Goal: Task Accomplishment & Management: Complete application form

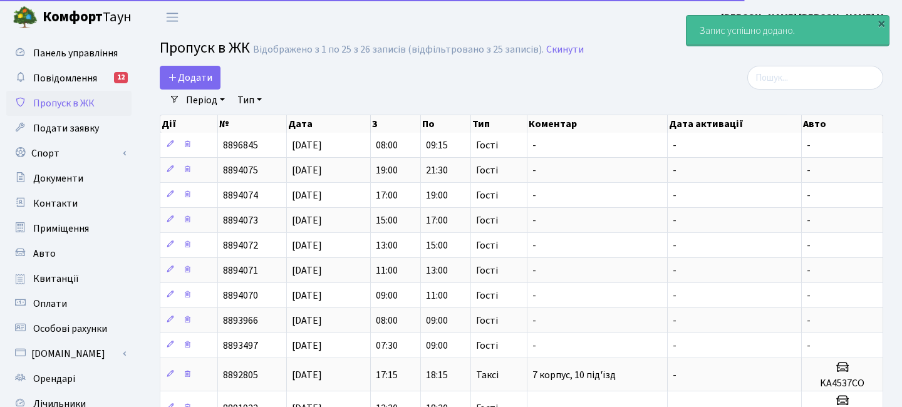
select select "25"
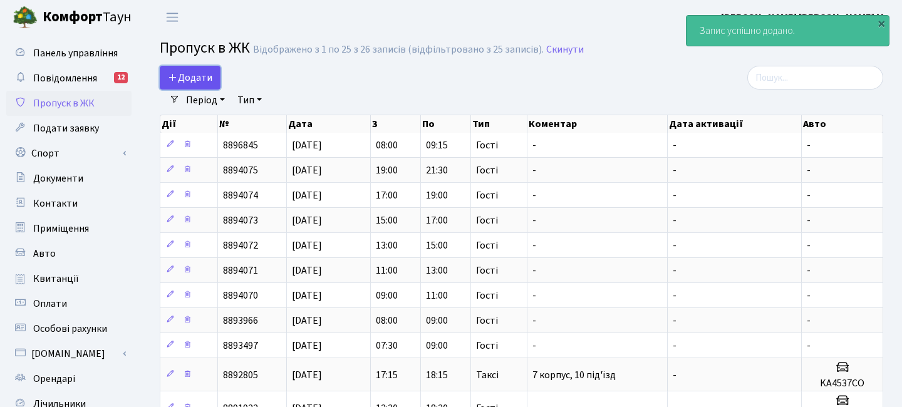
click at [209, 74] on span "Додати" at bounding box center [190, 78] width 44 height 14
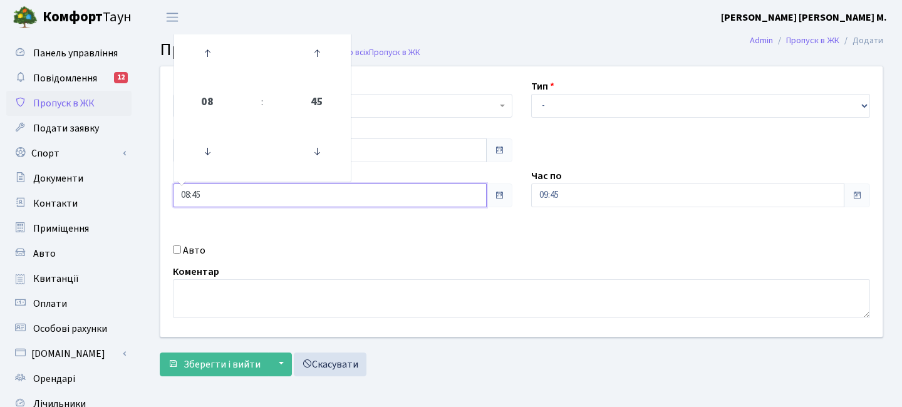
drag, startPoint x: 0, startPoint y: 0, endPoint x: 134, endPoint y: 192, distance: 234.4
click at [134, 192] on div "Панель управління Повідомлення 12 Пропуск в ЖК Подати заявку Спорт Бронювання С…" at bounding box center [451, 283] width 902 height 498
type input "09:00"
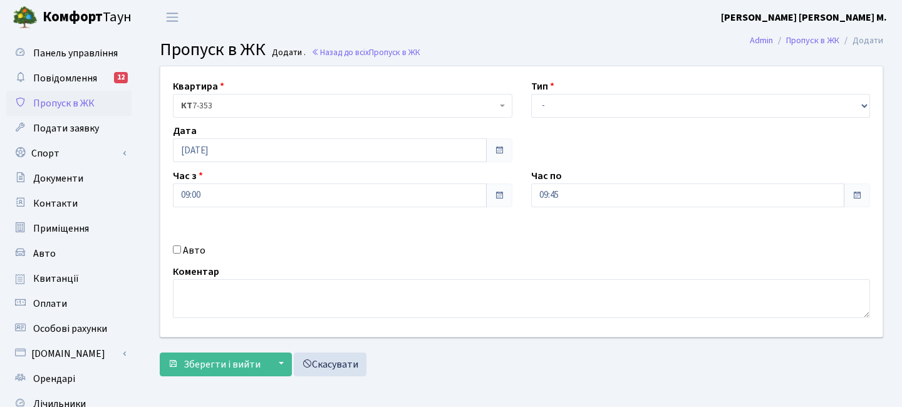
click at [311, 225] on div "Квартира <b>КТ</b>&nbsp;&nbsp;&nbsp;&nbsp;7-353 <b>КТ</b>&nbsp;&nbsp;&nbsp;&nbs…" at bounding box center [521, 201] width 741 height 271
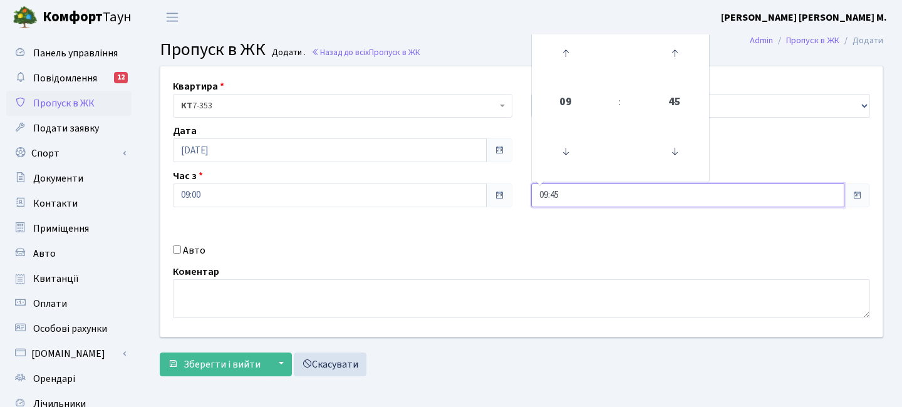
drag, startPoint x: 569, startPoint y: 191, endPoint x: 462, endPoint y: 172, distance: 109.5
click at [462, 172] on div "Квартира <b>КТ</b>&nbsp;&nbsp;&nbsp;&nbsp;7-353 <b>КТ</b>&nbsp;&nbsp;&nbsp;&nbs…" at bounding box center [521, 201] width 741 height 271
type input "11:00"
click at [479, 224] on div "Квартира <b>КТ</b>&nbsp;&nbsp;&nbsp;&nbsp;7-353 <b>КТ</b>&nbsp;&nbsp;&nbsp;&nbs…" at bounding box center [521, 201] width 741 height 271
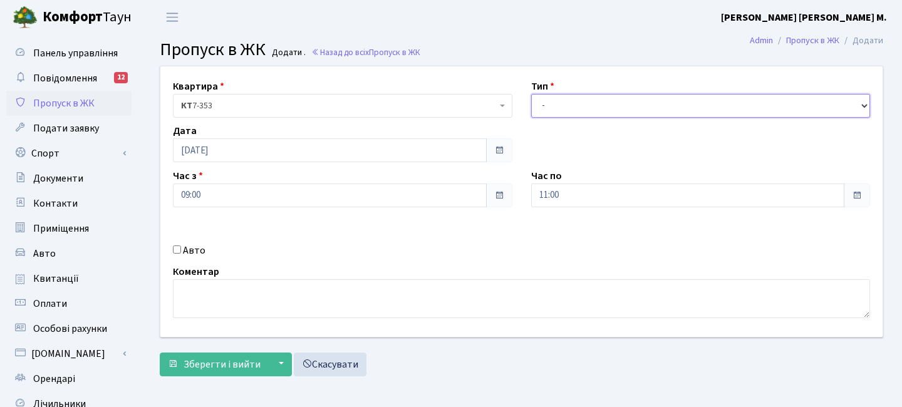
click at [559, 101] on select "- Доставка Таксі Гості Сервіс" at bounding box center [701, 106] width 340 height 24
select select "3"
click at [531, 94] on select "- Доставка Таксі Гості Сервіс" at bounding box center [701, 106] width 340 height 24
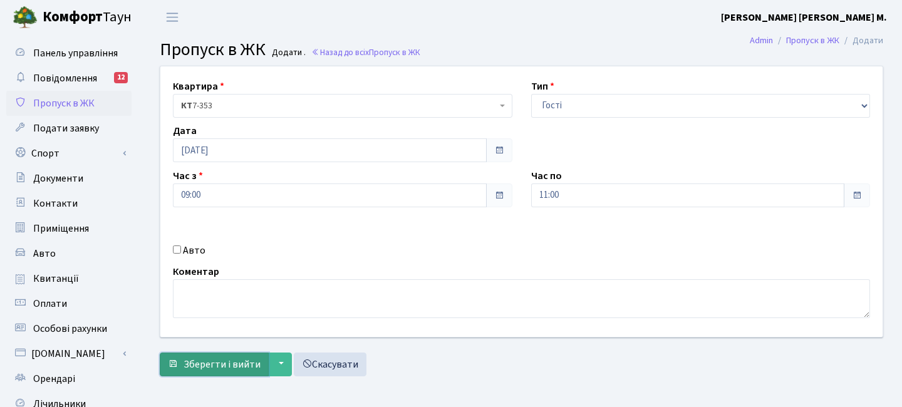
click at [242, 356] on button "Зберегти і вийти" at bounding box center [214, 365] width 109 height 24
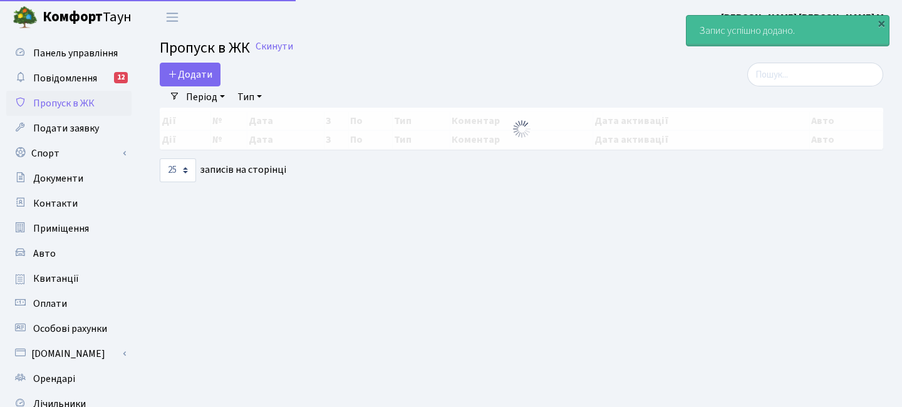
select select "25"
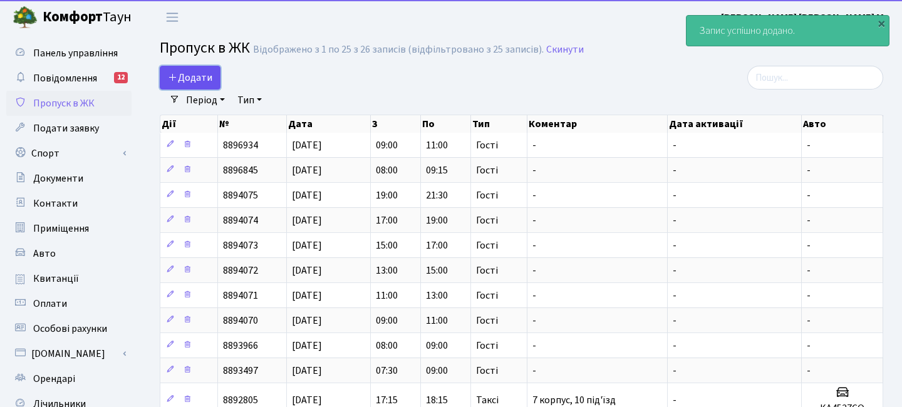
click at [192, 71] on span "Додати" at bounding box center [190, 78] width 44 height 14
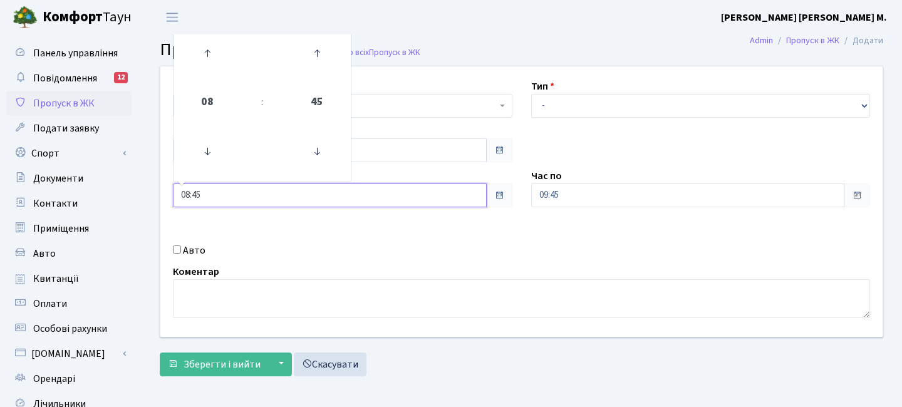
drag, startPoint x: 206, startPoint y: 199, endPoint x: 152, endPoint y: 193, distance: 54.9
click at [153, 195] on div "Квартира <b>КТ</b>&nbsp;&nbsp;&nbsp;&nbsp;7-353 <b>КТ</b>&nbsp;&nbsp;&nbsp;&nbs…" at bounding box center [521, 201] width 741 height 271
type input "11:00"
click at [232, 233] on div "Квартира <b>КТ</b>&nbsp;&nbsp;&nbsp;&nbsp;7-353 <b>КТ</b>&nbsp;&nbsp;&nbsp;&nbs…" at bounding box center [521, 201] width 741 height 271
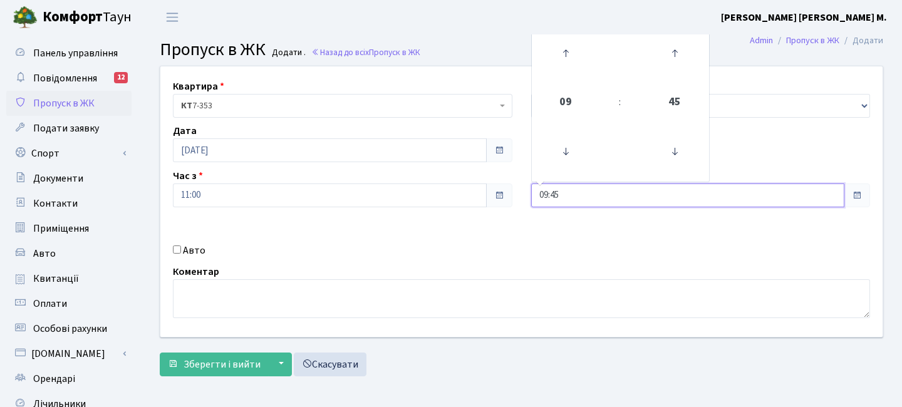
drag, startPoint x: 579, startPoint y: 202, endPoint x: 502, endPoint y: 199, distance: 76.5
click at [502, 199] on div "Квартира <b>КТ</b>&nbsp;&nbsp;&nbsp;&nbsp;7-353 <b>КТ</b>&nbsp;&nbsp;&nbsp;&nbs…" at bounding box center [521, 201] width 741 height 271
type input "13:00"
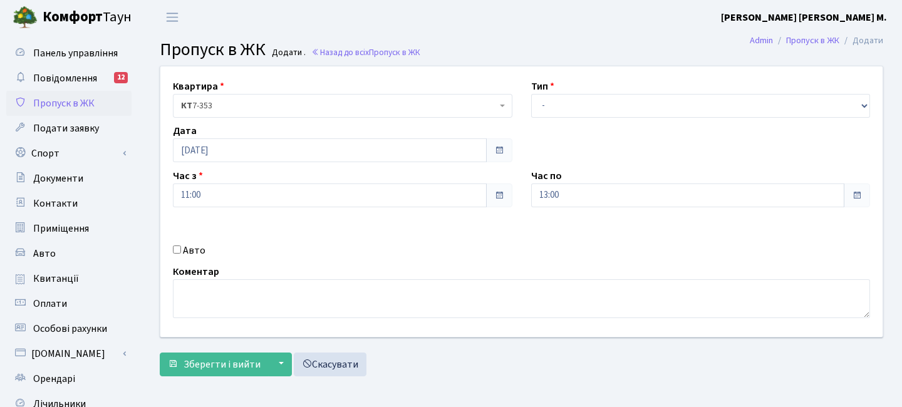
click at [508, 227] on div "Квартира <b>КТ</b>&nbsp;&nbsp;&nbsp;&nbsp;7-353 <b>КТ</b>&nbsp;&nbsp;&nbsp;&nbs…" at bounding box center [521, 201] width 741 height 271
click at [559, 101] on select "- Доставка Таксі Гості Сервіс" at bounding box center [701, 106] width 340 height 24
select select "3"
click at [531, 94] on select "- Доставка Таксі Гості Сервіс" at bounding box center [701, 106] width 340 height 24
click at [249, 358] on span "Зберегти і вийти" at bounding box center [222, 365] width 77 height 14
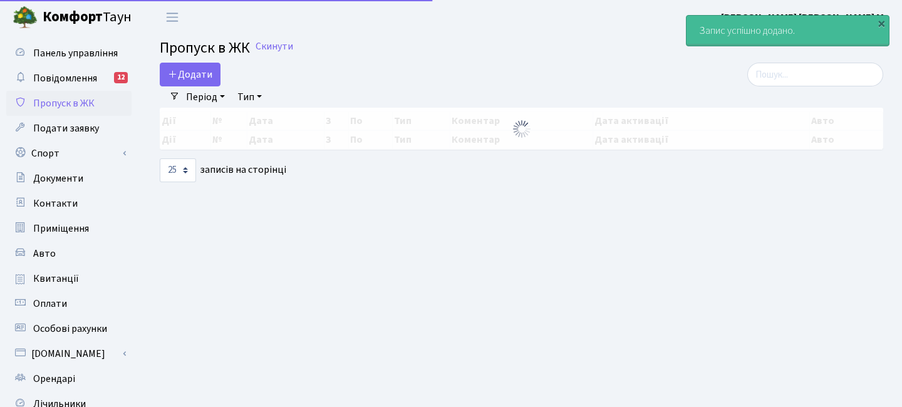
select select "25"
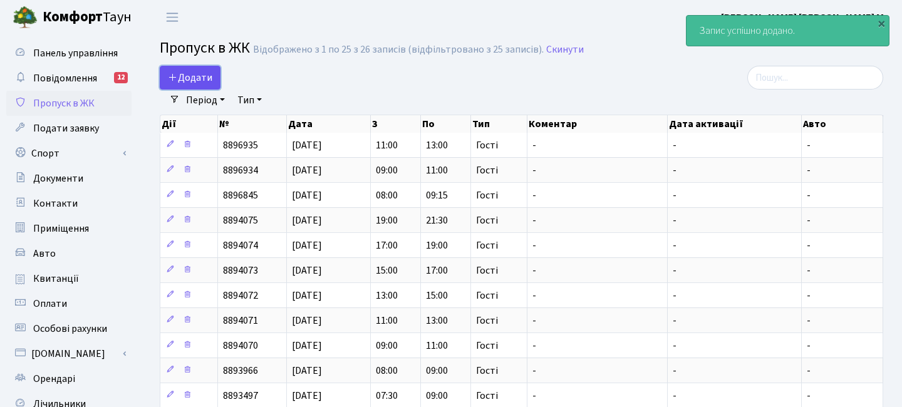
click at [204, 83] on span "Додати" at bounding box center [190, 78] width 44 height 14
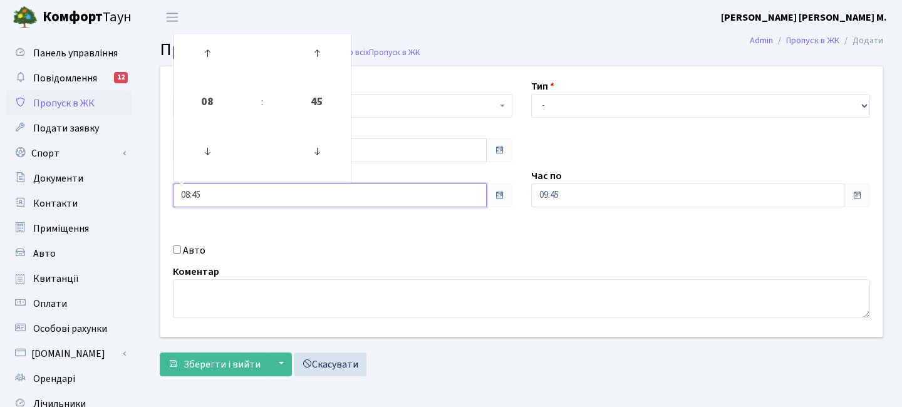
drag, startPoint x: 215, startPoint y: 198, endPoint x: 148, endPoint y: 179, distance: 69.0
click at [148, 179] on div "Квартира <b>КТ</b>&nbsp;&nbsp;&nbsp;&nbsp;7-353 <b>КТ</b>&nbsp;&nbsp;&nbsp;&nbs…" at bounding box center [521, 224] width 761 height 317
type input "13:00"
click at [339, 226] on div "Квартира <b>КТ</b>&nbsp;&nbsp;&nbsp;&nbsp;7-353 <b>КТ</b>&nbsp;&nbsp;&nbsp;&nbs…" at bounding box center [521, 201] width 741 height 271
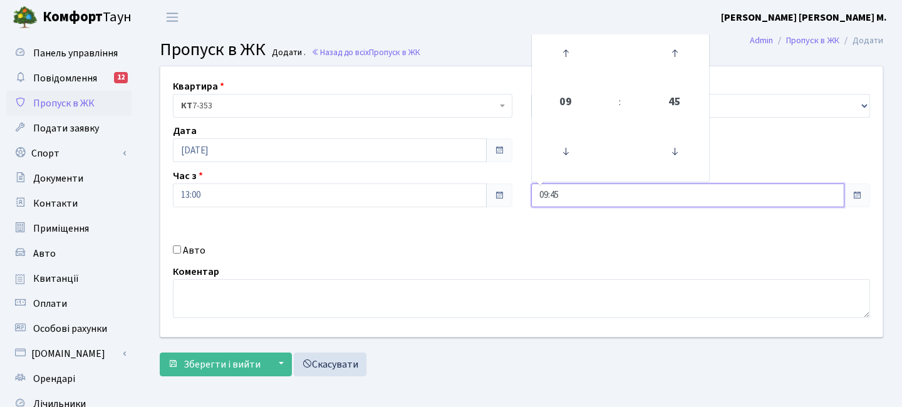
drag, startPoint x: 566, startPoint y: 194, endPoint x: 492, endPoint y: 187, distance: 74.2
click at [492, 187] on div "Квартира <b>КТ</b>&nbsp;&nbsp;&nbsp;&nbsp;7-353 <b>КТ</b>&nbsp;&nbsp;&nbsp;&nbs…" at bounding box center [521, 201] width 741 height 271
type input "15:00"
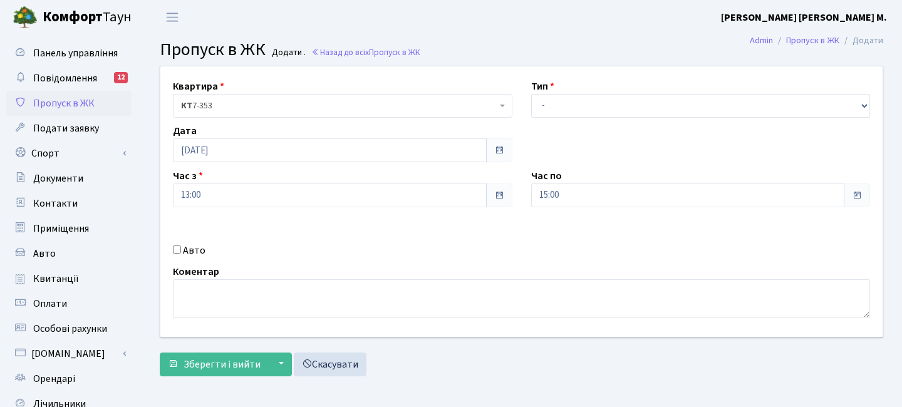
click at [504, 239] on div "Квартира <b>КТ</b>&nbsp;&nbsp;&nbsp;&nbsp;7-353 <b>КТ</b>&nbsp;&nbsp;&nbsp;&nbs…" at bounding box center [521, 201] width 741 height 271
click at [548, 108] on select "- Доставка Таксі Гості Сервіс" at bounding box center [701, 106] width 340 height 24
select select "3"
click at [531, 94] on select "- Доставка Таксі Гості Сервіс" at bounding box center [701, 106] width 340 height 24
click at [243, 360] on span "Зберегти і вийти" at bounding box center [222, 365] width 77 height 14
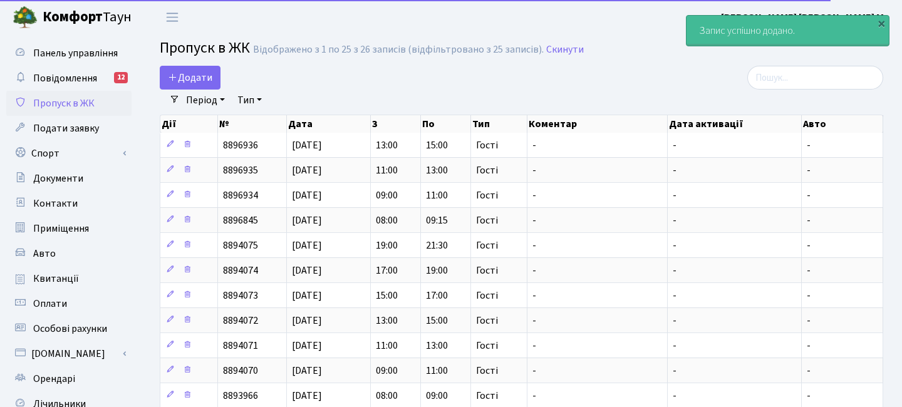
select select "25"
click at [194, 76] on span "Додати" at bounding box center [190, 78] width 44 height 14
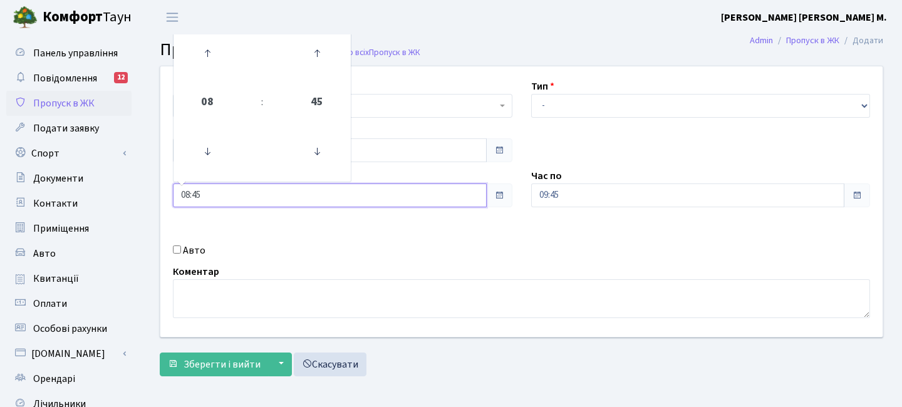
drag, startPoint x: 208, startPoint y: 192, endPoint x: 142, endPoint y: 185, distance: 66.8
click at [142, 185] on div "Квартира <b>КТ</b>&nbsp;&nbsp;&nbsp;&nbsp;7-353 <b>КТ</b>&nbsp;&nbsp;&nbsp;&nbs…" at bounding box center [521, 224] width 761 height 317
type input "15:00"
click at [432, 244] on div "Авто" at bounding box center [343, 250] width 358 height 15
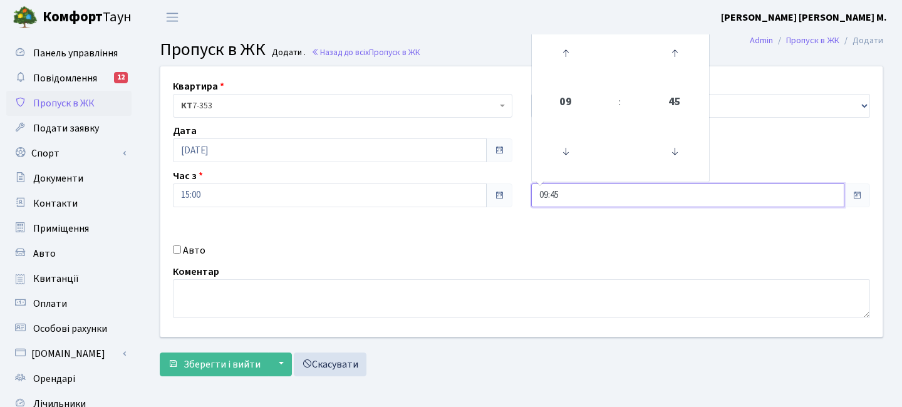
drag, startPoint x: 576, startPoint y: 193, endPoint x: 510, endPoint y: 192, distance: 65.8
click at [511, 192] on div "Квартира <b>КТ</b>&nbsp;&nbsp;&nbsp;&nbsp;7-353 <b>КТ</b>&nbsp;&nbsp;&nbsp;&nbs…" at bounding box center [521, 201] width 741 height 271
type input "17:00"
click at [516, 243] on div "Авто" at bounding box center [343, 250] width 358 height 15
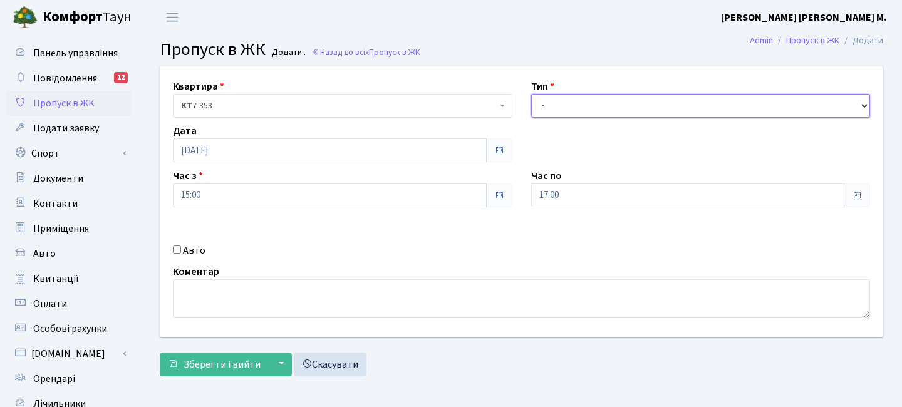
click at [559, 103] on select "- Доставка Таксі Гості Сервіс" at bounding box center [701, 106] width 340 height 24
select select "3"
click at [531, 94] on select "- Доставка Таксі Гості Сервіс" at bounding box center [701, 106] width 340 height 24
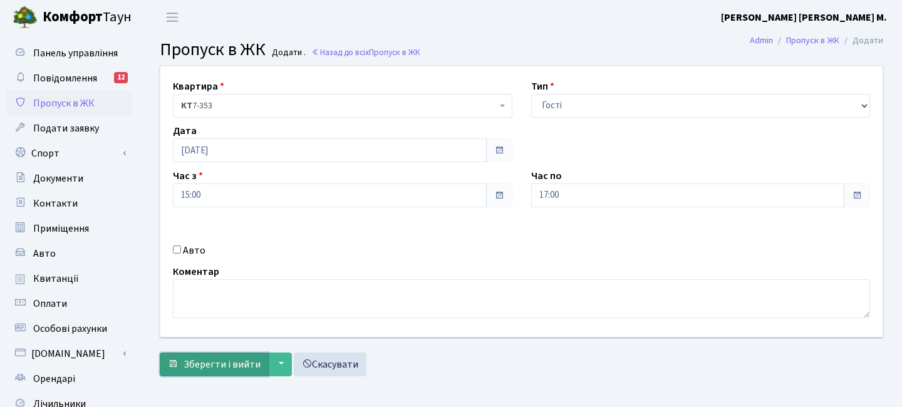
click at [220, 367] on span "Зберегти і вийти" at bounding box center [222, 365] width 77 height 14
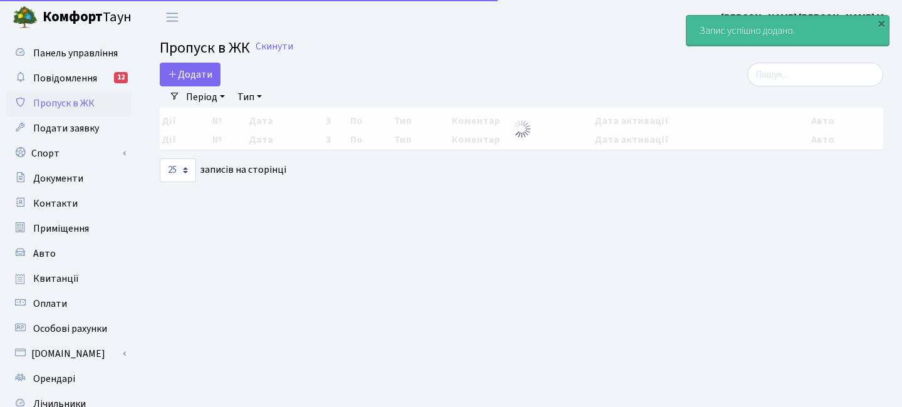
select select "25"
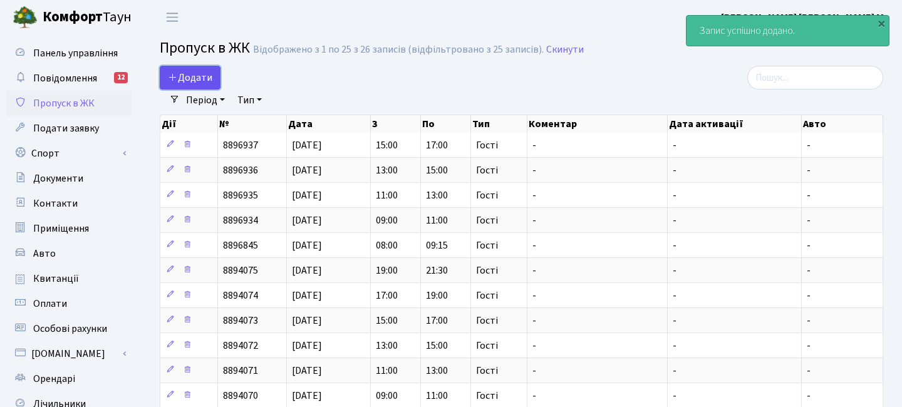
click at [184, 76] on span "Додати" at bounding box center [190, 78] width 44 height 14
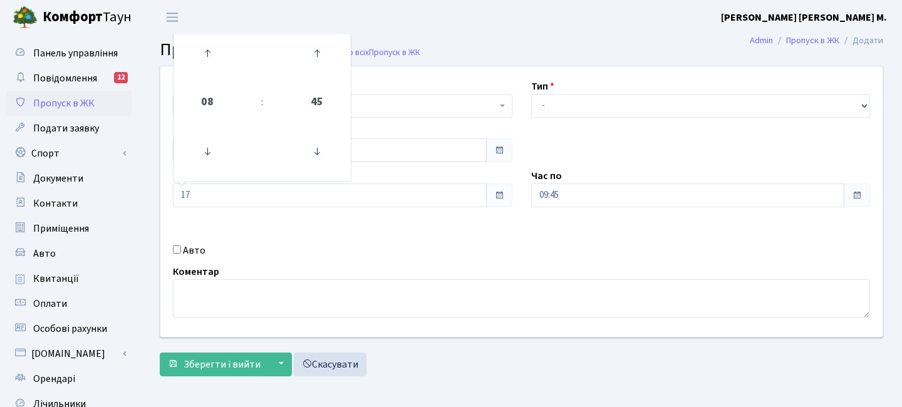
type input "17:00"
click at [391, 253] on div "Авто" at bounding box center [343, 250] width 358 height 15
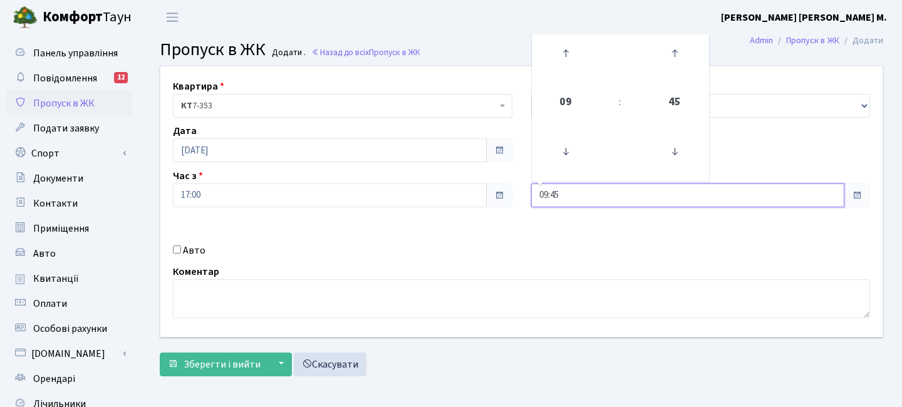
drag, startPoint x: 561, startPoint y: 197, endPoint x: 475, endPoint y: 190, distance: 86.7
click at [475, 190] on div "Квартира <b>КТ</b>&nbsp;&nbsp;&nbsp;&nbsp;7-353 <b>КТ</b>&nbsp;&nbsp;&nbsp;&nbs…" at bounding box center [521, 201] width 741 height 271
type input "19:00"
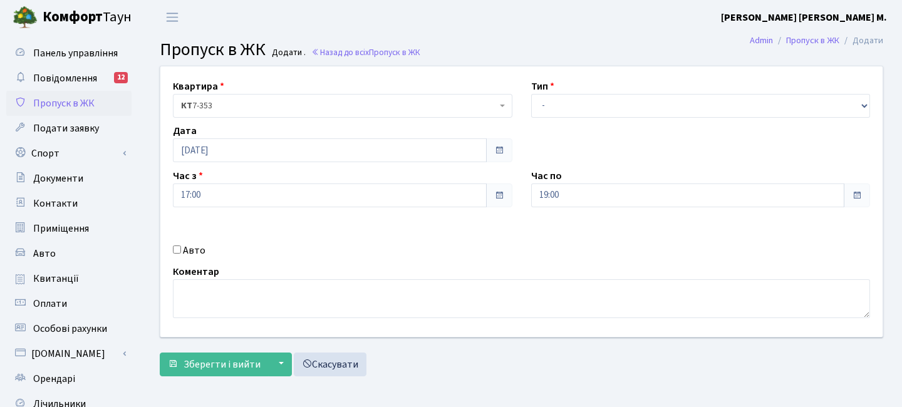
click at [485, 251] on div "Авто" at bounding box center [343, 250] width 358 height 15
click at [558, 94] on select "- Доставка Таксі Гості Сервіс" at bounding box center [701, 106] width 340 height 24
select select "3"
click at [531, 94] on select "- Доставка Таксі Гості Сервіс" at bounding box center [701, 106] width 340 height 24
click at [192, 372] on button "Зберегти і вийти" at bounding box center [214, 365] width 109 height 24
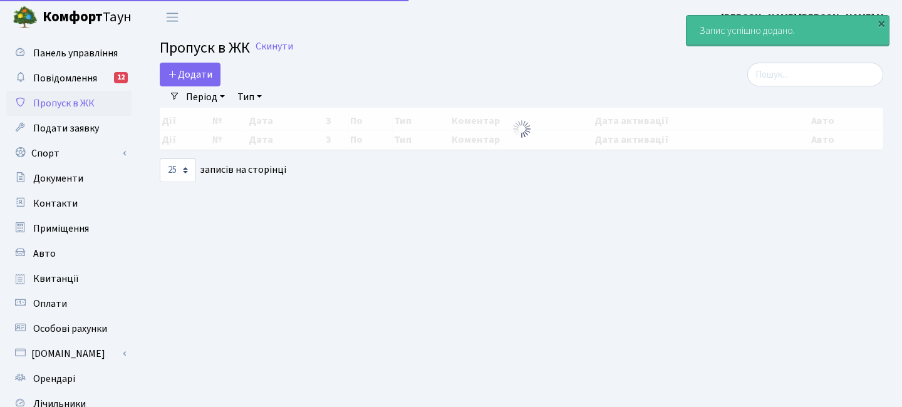
select select "25"
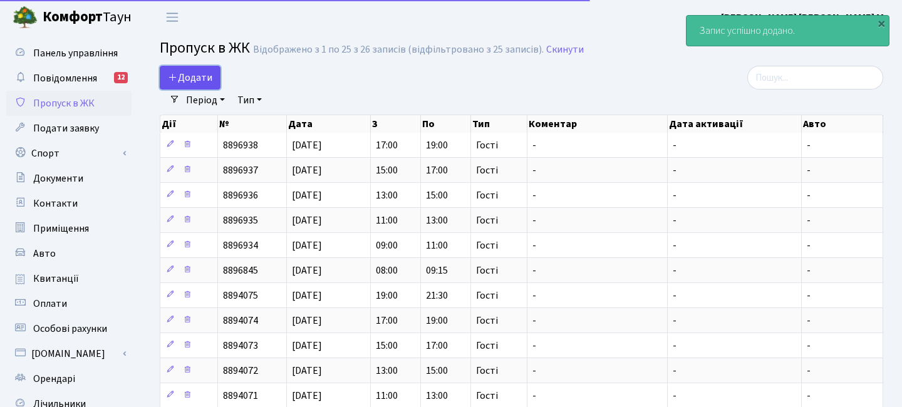
click at [189, 71] on span "Додати" at bounding box center [190, 78] width 44 height 14
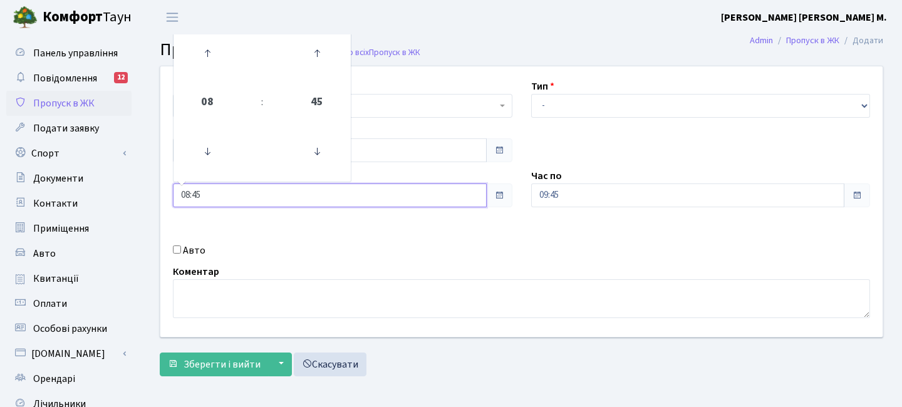
drag, startPoint x: 207, startPoint y: 195, endPoint x: 133, endPoint y: 182, distance: 75.7
click at [133, 182] on div "Панель управління Повідомлення 12 Пропуск в ЖК Подати заявку Спорт Бронювання С…" at bounding box center [451, 283] width 902 height 498
type input "19:00"
click at [393, 232] on div "Квартира <b>КТ</b>&nbsp;&nbsp;&nbsp;&nbsp;7-353 <b>КТ</b>&nbsp;&nbsp;&nbsp;&nbs…" at bounding box center [521, 201] width 741 height 271
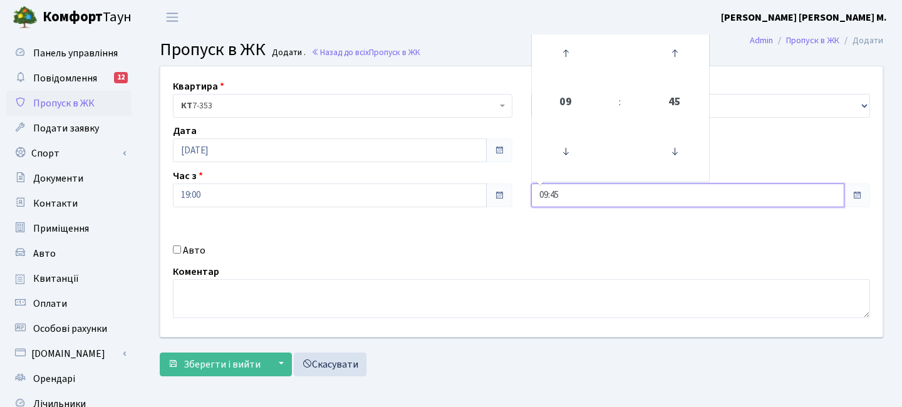
drag, startPoint x: 566, startPoint y: 193, endPoint x: 475, endPoint y: 185, distance: 91.8
click at [477, 189] on div "Квартира <b>КТ</b>&nbsp;&nbsp;&nbsp;&nbsp;7-353 <b>КТ</b>&nbsp;&nbsp;&nbsp;&nbs…" at bounding box center [521, 201] width 741 height 271
type input "21:30"
click at [455, 242] on div "Квартира <b>КТ</b>&nbsp;&nbsp;&nbsp;&nbsp;7-353 <b>КТ</b>&nbsp;&nbsp;&nbsp;&nbs…" at bounding box center [521, 201] width 741 height 271
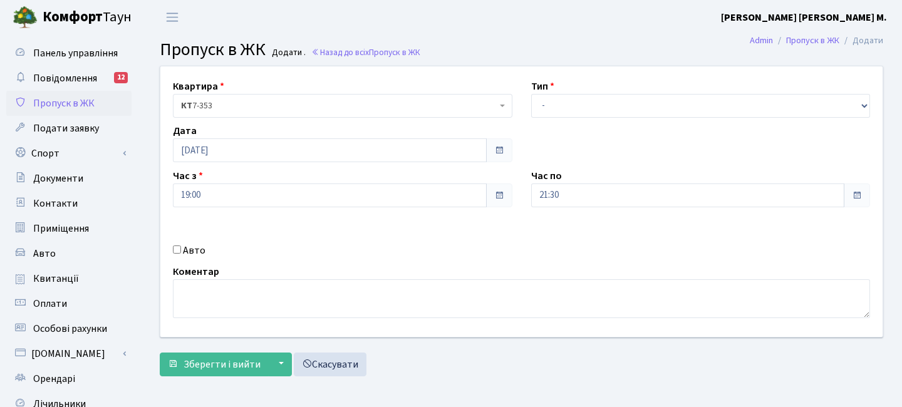
click at [566, 90] on div "Тип - Доставка Таксі Гості Сервіс" at bounding box center [701, 98] width 358 height 39
click at [561, 106] on select "- Доставка Таксі Гості Сервіс" at bounding box center [701, 106] width 340 height 24
select select "3"
click at [531, 94] on select "- Доставка Таксі Гості Сервіс" at bounding box center [701, 106] width 340 height 24
click at [252, 367] on span "Зберегти і вийти" at bounding box center [222, 365] width 77 height 14
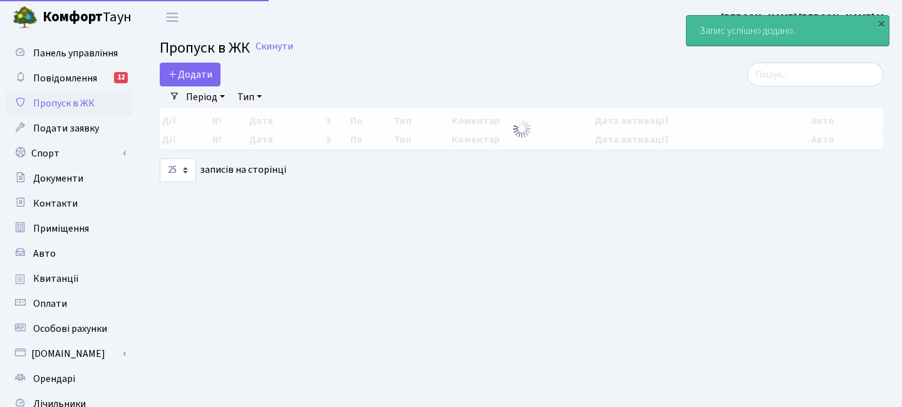
select select "25"
